Goal: Task Accomplishment & Management: Manage account settings

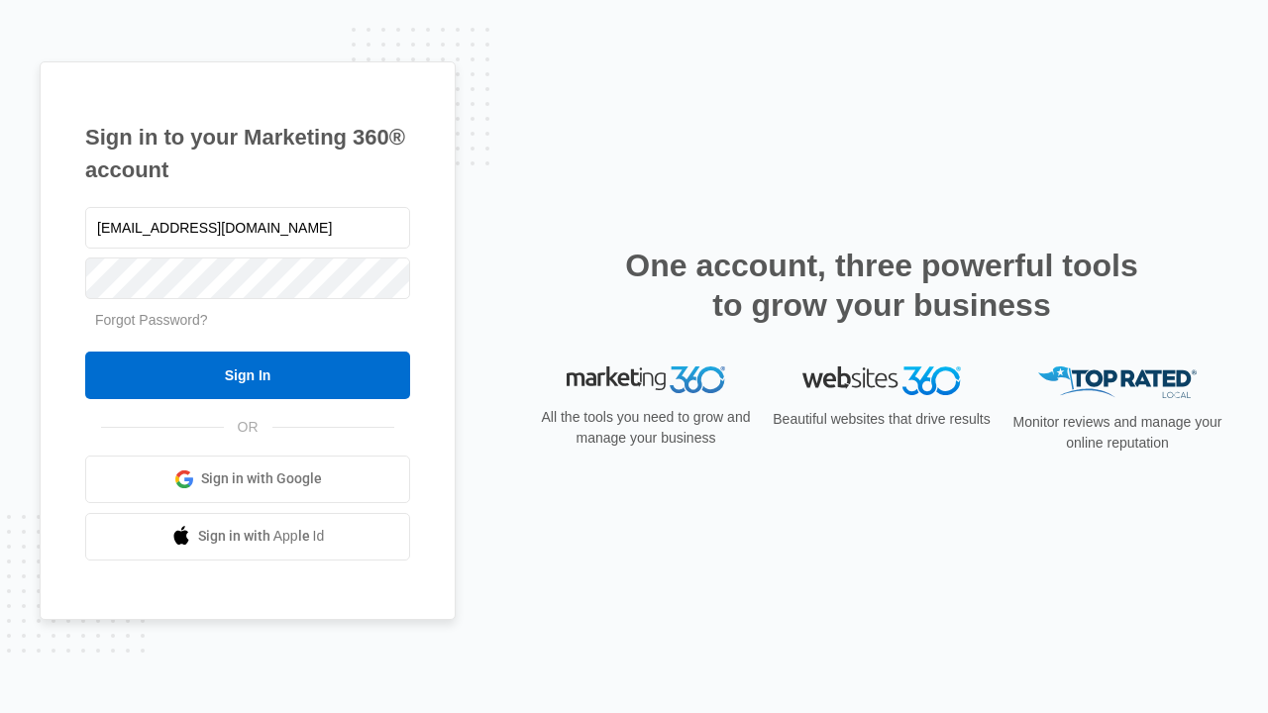
type input "dankie614@gmail.com"
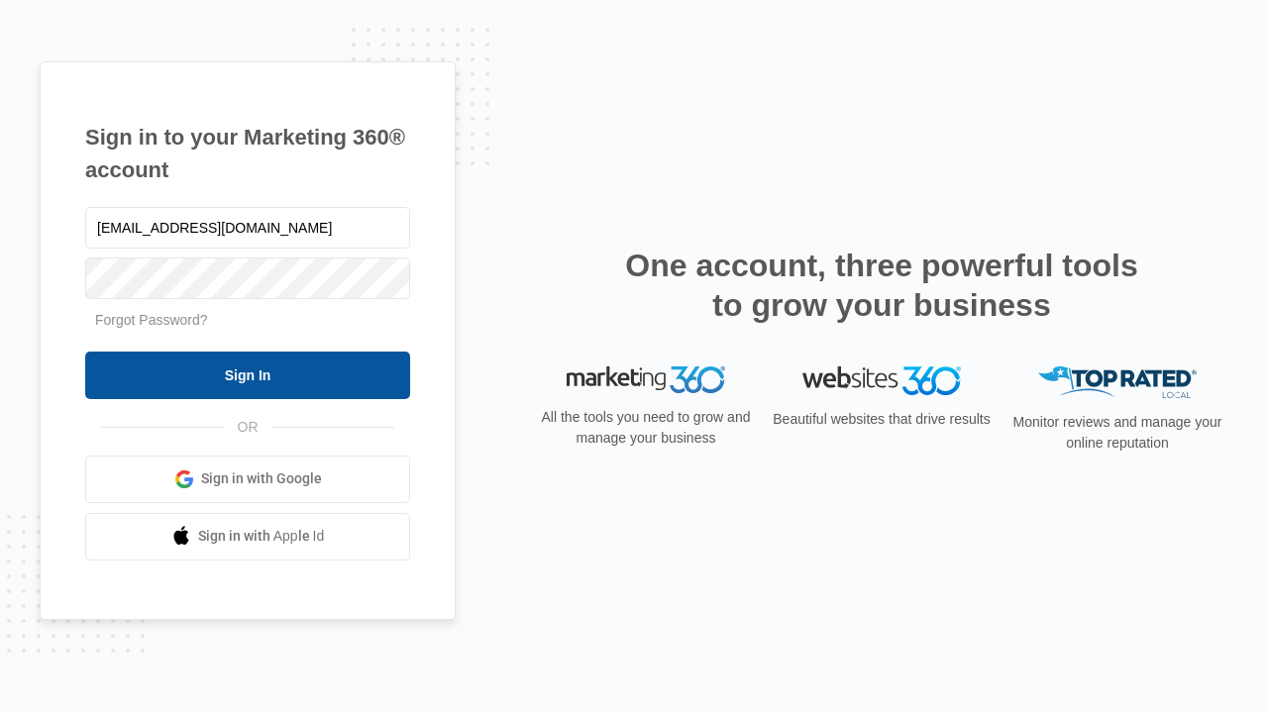
click at [248, 374] on input "Sign In" at bounding box center [247, 376] width 325 height 48
